Goal: Task Accomplishment & Management: Manage account settings

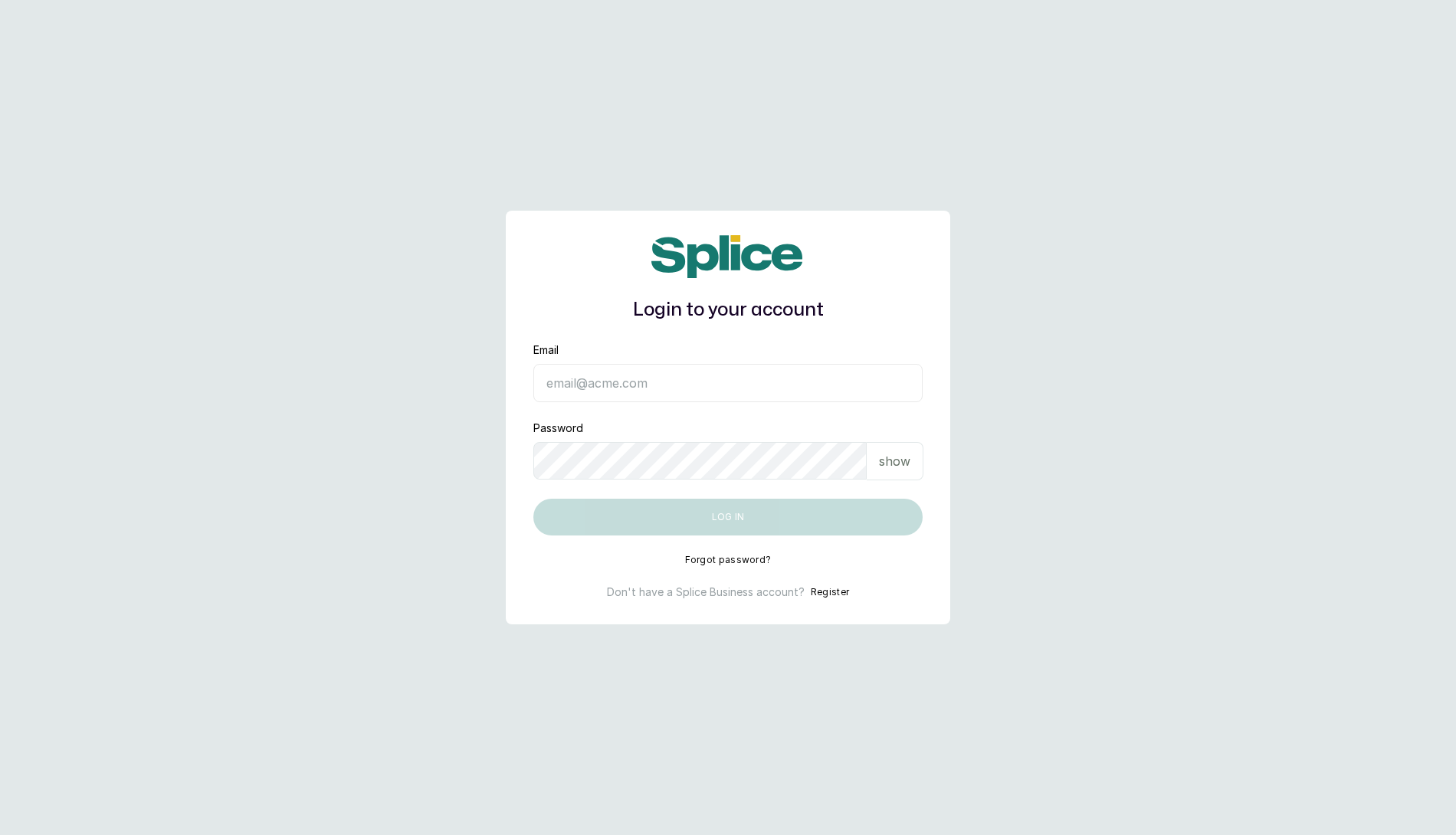
click at [672, 382] on input "Email" at bounding box center [728, 383] width 389 height 38
type input "layo@withsplice.com"
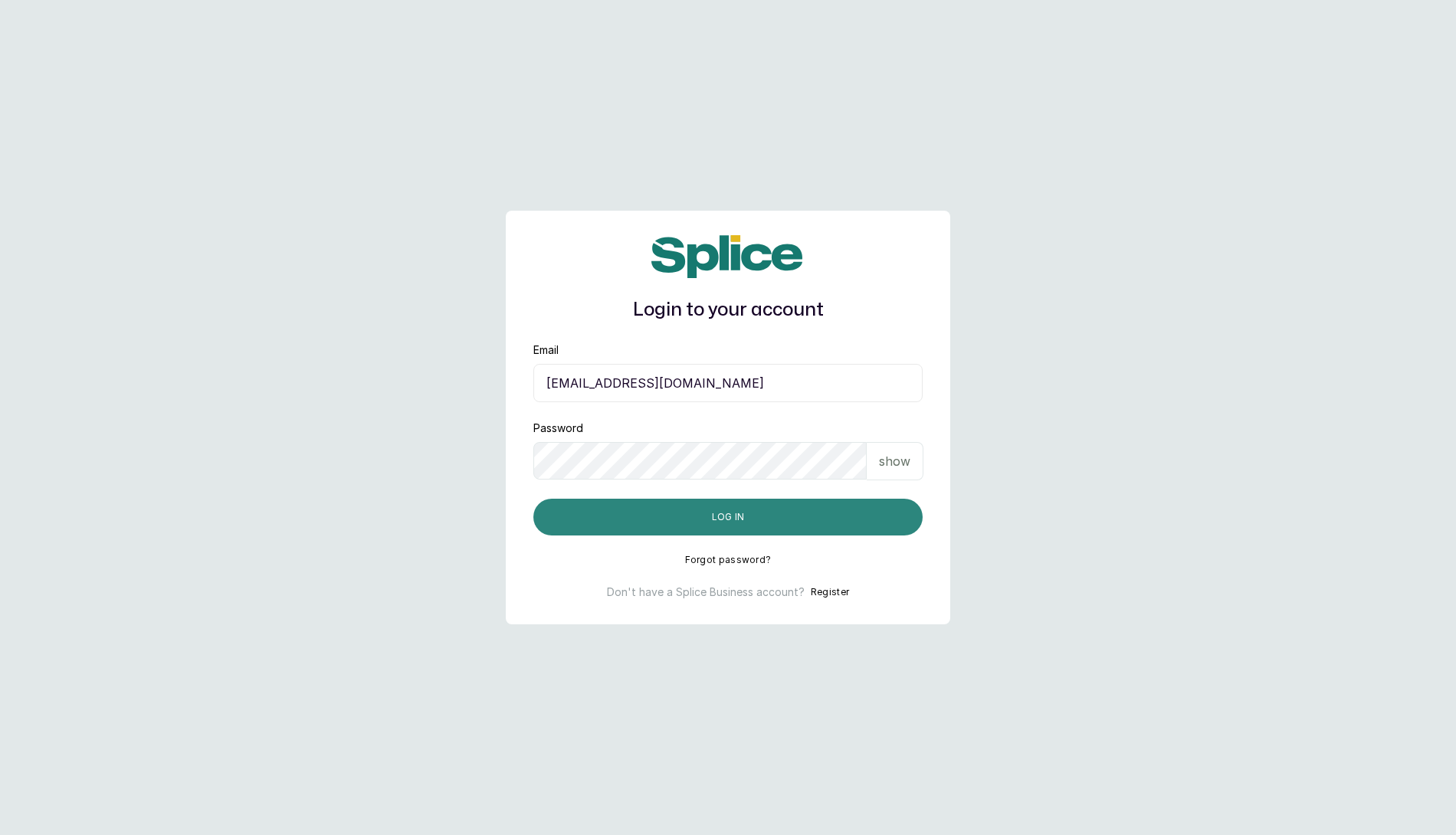
click at [716, 523] on button "Log in" at bounding box center [728, 517] width 389 height 37
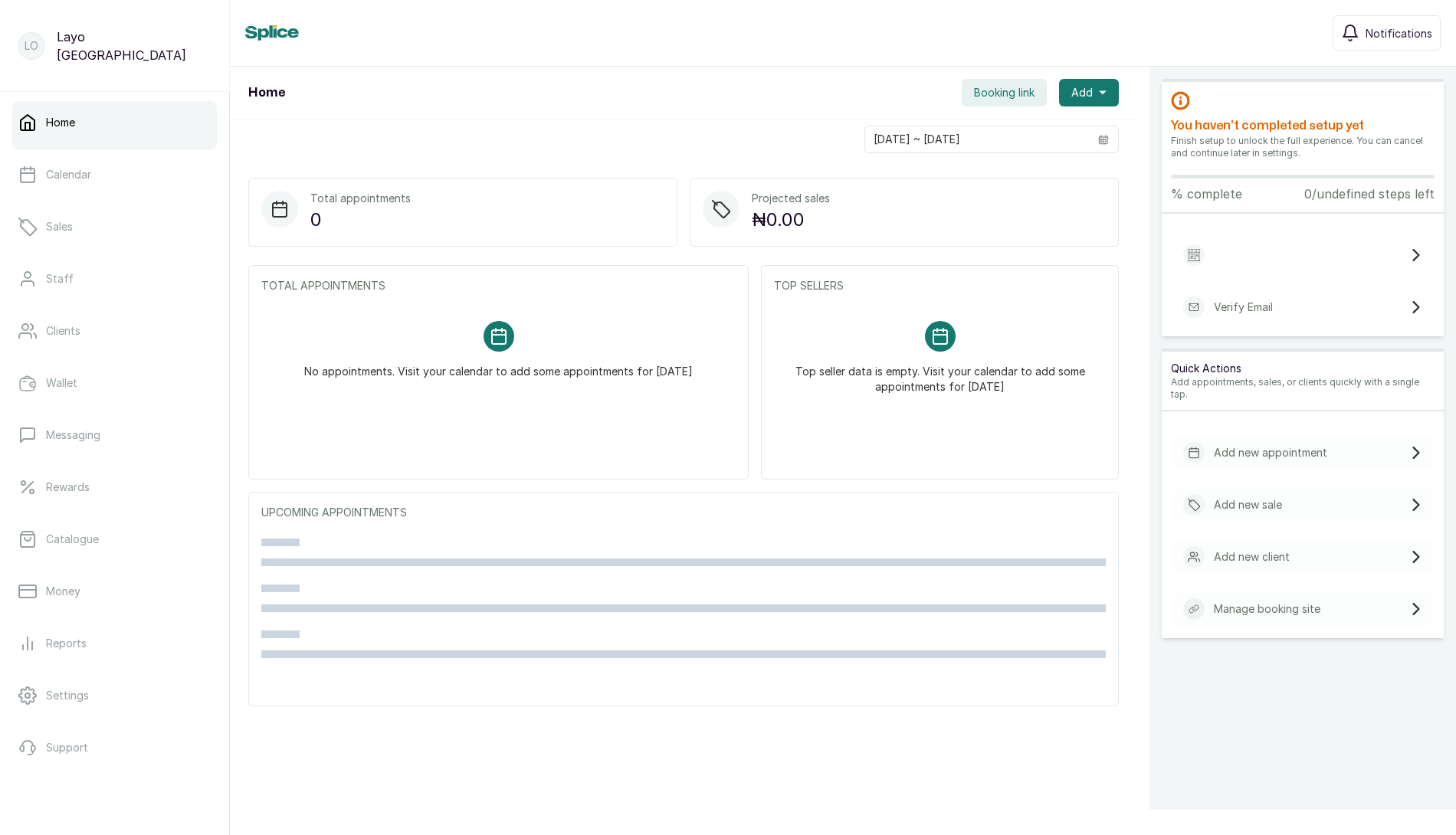
scroll to position [70, 0]
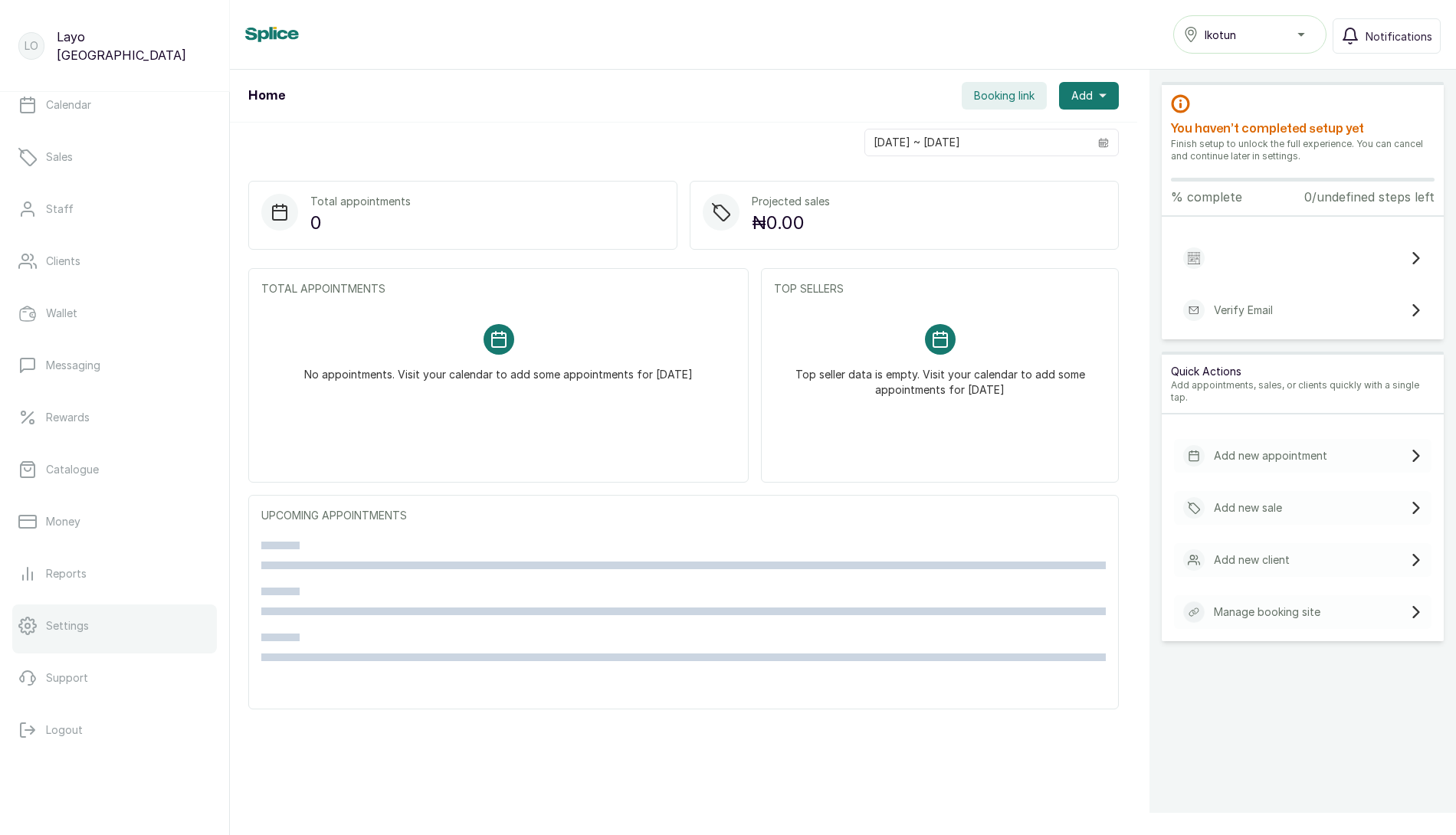
click at [46, 610] on link "Settings" at bounding box center [115, 625] width 205 height 43
